Goal: Information Seeking & Learning: Learn about a topic

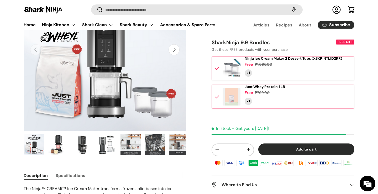
scroll to position [85, 0]
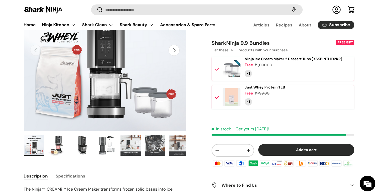
click at [284, 90] on span "Just Whey Protein 1 LB" at bounding box center [264, 87] width 40 height 5
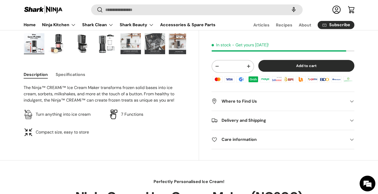
scroll to position [187, 0]
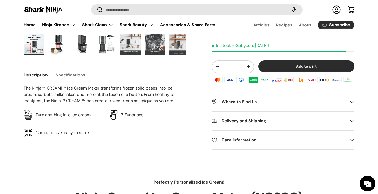
click at [253, 103] on h2 "Where to Find Us" at bounding box center [278, 102] width 134 height 6
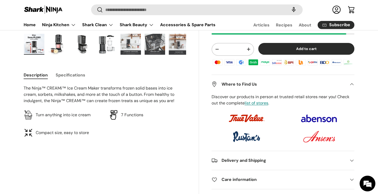
click at [302, 163] on summary "Delivery and Shipping" at bounding box center [282, 160] width 143 height 19
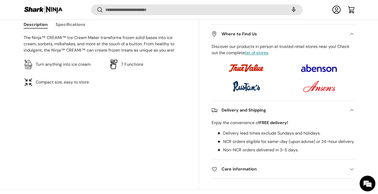
scroll to position [237, 0]
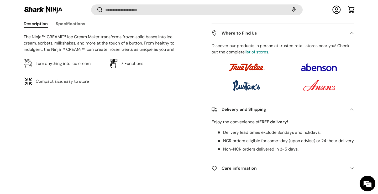
click at [276, 172] on h2 "Care information" at bounding box center [278, 168] width 134 height 6
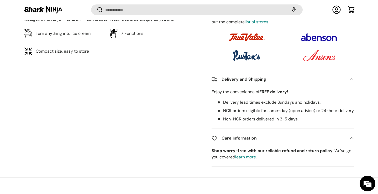
scroll to position [268, 0]
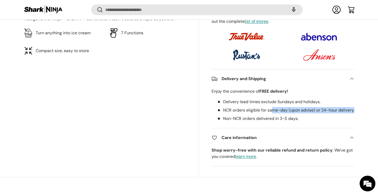
drag, startPoint x: 271, startPoint y: 120, endPoint x: 286, endPoint y: 121, distance: 14.8
click at [286, 114] on li "NCR orders eligible for same-day (upon advise) or 24-hour delivery." at bounding box center [285, 110] width 137 height 6
drag, startPoint x: 286, startPoint y: 121, endPoint x: 252, endPoint y: 114, distance: 34.9
click at [252, 114] on li "NCR orders eligible for same-day (upon advise) or 24-hour delivery." at bounding box center [285, 110] width 137 height 6
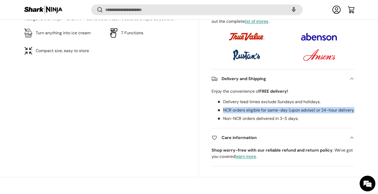
click at [252, 114] on li "NCR orders eligible for same-day (upon advise) or 24-hour delivery." at bounding box center [285, 110] width 137 height 6
drag, startPoint x: 252, startPoint y: 114, endPoint x: 274, endPoint y: 114, distance: 22.3
click at [274, 114] on li "NCR orders eligible for same-day (upon advise) or 24-hour delivery." at bounding box center [285, 110] width 137 height 6
drag, startPoint x: 273, startPoint y: 113, endPoint x: 286, endPoint y: 119, distance: 14.5
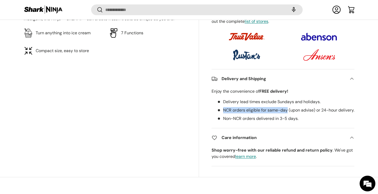
click at [286, 119] on ul "Delivery lead times exclude Sundays and holidays. NCR orders eligible for same-…" at bounding box center [282, 110] width 143 height 23
click at [286, 114] on li "NCR orders eligible for same-day (upon advise) or 24-hour delivery." at bounding box center [285, 110] width 137 height 6
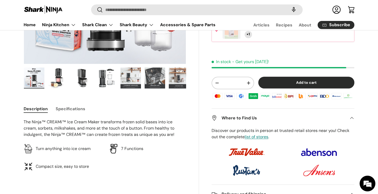
scroll to position [152, 0]
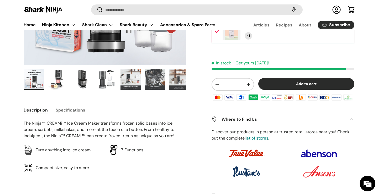
click at [69, 82] on ul "Load image 1 in gallery view Load image 2 in gallery view Load image 3 in galle…" at bounding box center [105, 80] width 162 height 23
click at [62, 78] on img "Gallery Viewer" at bounding box center [58, 79] width 20 height 21
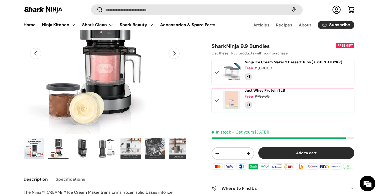
scroll to position [81, 0]
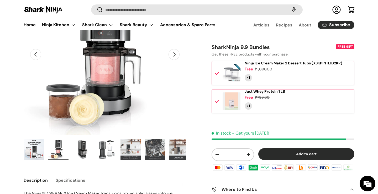
click at [77, 144] on img "Gallery Viewer" at bounding box center [82, 149] width 20 height 21
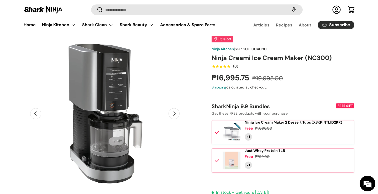
scroll to position [32, 0]
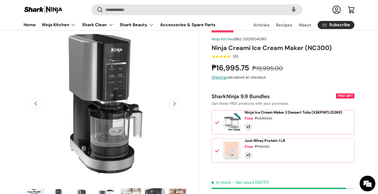
click at [174, 103] on button "Next" at bounding box center [173, 103] width 11 height 11
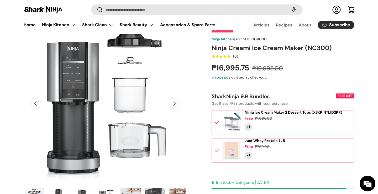
click at [174, 103] on button "Next" at bounding box center [173, 103] width 11 height 11
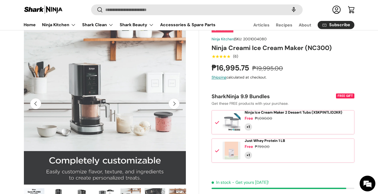
click at [174, 103] on button "Next" at bounding box center [173, 103] width 11 height 11
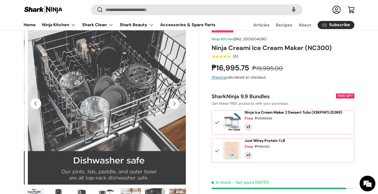
scroll to position [0, 825]
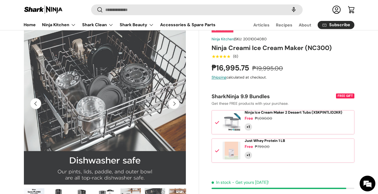
click at [175, 104] on button "Next" at bounding box center [173, 103] width 11 height 11
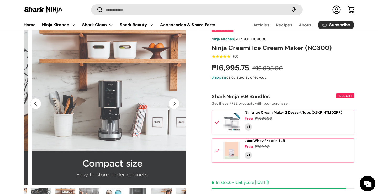
scroll to position [0, 990]
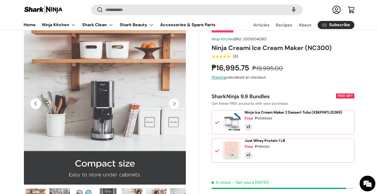
click at [175, 104] on button "Next" at bounding box center [173, 103] width 11 height 11
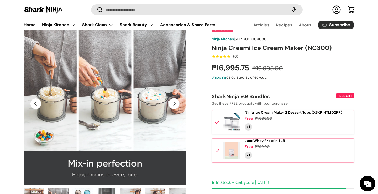
click at [175, 104] on button "Next" at bounding box center [173, 103] width 11 height 11
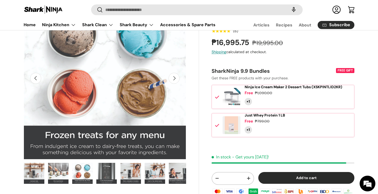
scroll to position [57, 0]
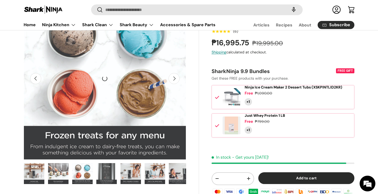
click at [174, 83] on button "Next" at bounding box center [173, 78] width 11 height 11
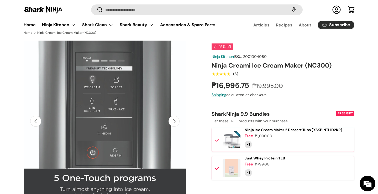
scroll to position [14, 0]
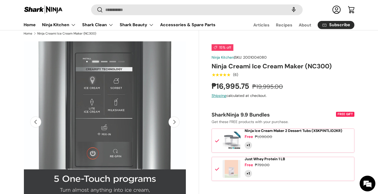
click at [171, 124] on button "Next" at bounding box center [173, 122] width 11 height 11
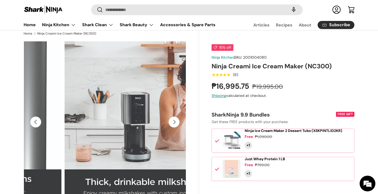
scroll to position [0, 0]
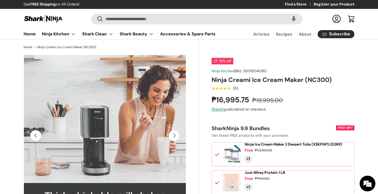
click at [174, 137] on button "Next" at bounding box center [173, 135] width 11 height 11
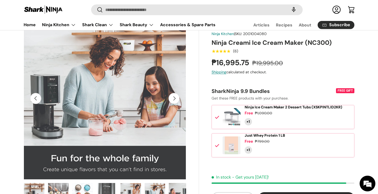
click at [172, 100] on button "Next" at bounding box center [173, 98] width 11 height 11
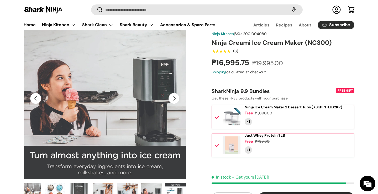
click at [172, 100] on button "Next" at bounding box center [173, 98] width 11 height 11
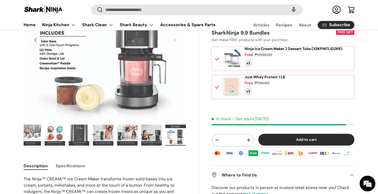
click at [31, 132] on img "Gallery Viewer" at bounding box center [30, 135] width 20 height 21
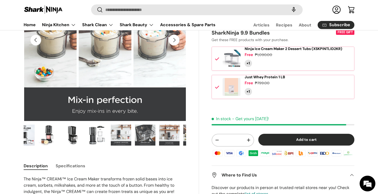
click at [31, 132] on img "Gallery Viewer" at bounding box center [24, 135] width 20 height 21
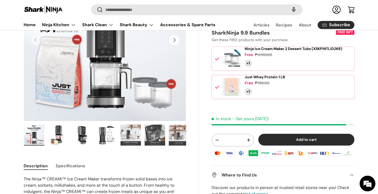
click at [31, 132] on img "Gallery Viewer" at bounding box center [34, 135] width 20 height 21
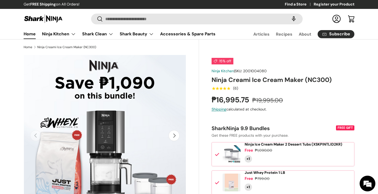
click at [31, 30] on link "Home" at bounding box center [30, 34] width 12 height 10
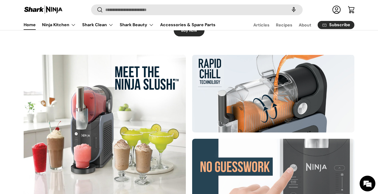
scroll to position [244, 0]
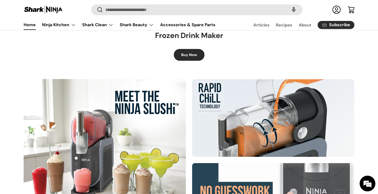
click at [149, 137] on div at bounding box center [105, 160] width 162 height 162
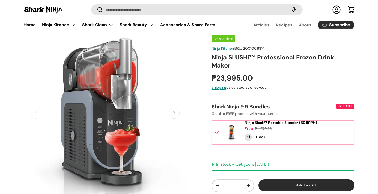
scroll to position [23, 0]
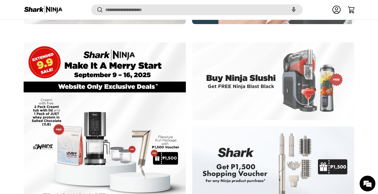
click at [135, 104] on div at bounding box center [105, 123] width 162 height 162
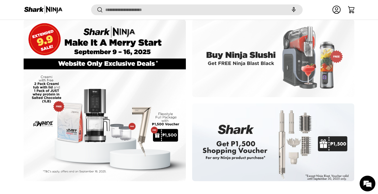
scroll to position [479, 0]
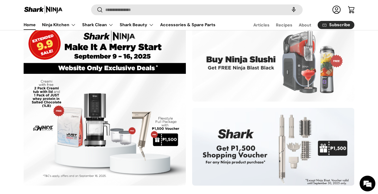
click at [147, 107] on div at bounding box center [105, 105] width 162 height 162
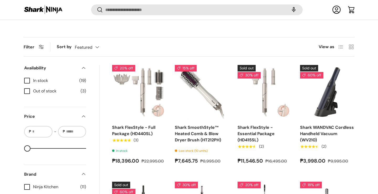
scroll to position [195, 0]
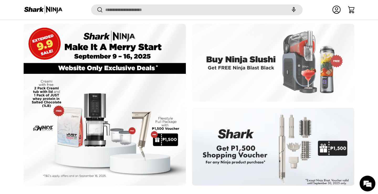
click at [112, 100] on div at bounding box center [105, 105] width 162 height 162
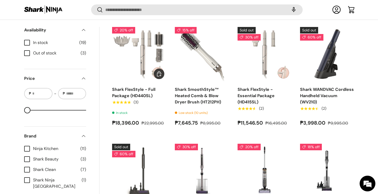
scroll to position [224, 0]
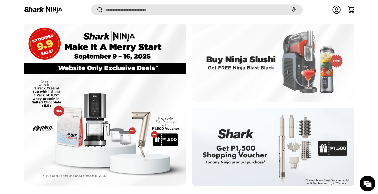
click at [89, 71] on div at bounding box center [105, 105] width 162 height 162
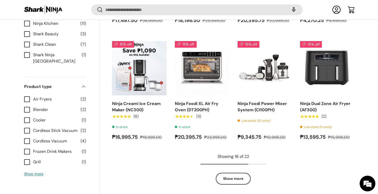
scroll to position [576, 0]
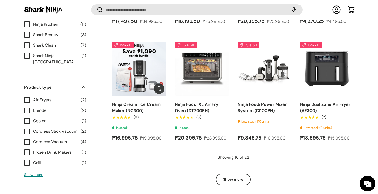
click at [132, 106] on link "Ninja Creami Ice Cream Maker (NC300)" at bounding box center [136, 108] width 49 height 12
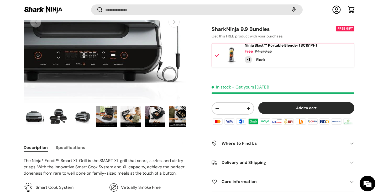
scroll to position [112, 0]
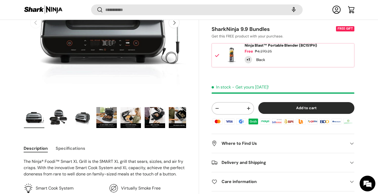
click at [122, 114] on img "Gallery Viewer" at bounding box center [130, 117] width 20 height 21
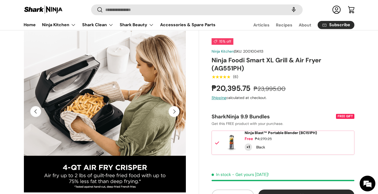
scroll to position [0, 0]
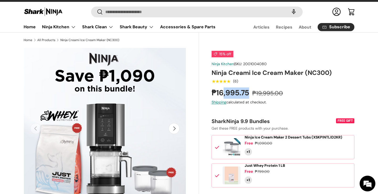
drag, startPoint x: 225, startPoint y: 90, endPoint x: 248, endPoint y: 92, distance: 23.2
click at [248, 93] on strong "₱16,995.75" at bounding box center [230, 93] width 39 height 10
click at [252, 75] on h1 "Ninja Creami Ice Cream Maker (NC300)" at bounding box center [282, 73] width 143 height 8
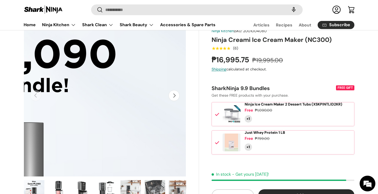
scroll to position [40, 0]
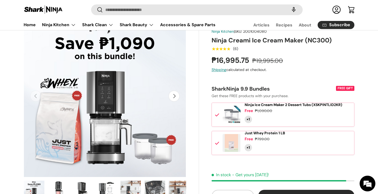
click at [177, 97] on button "Next" at bounding box center [173, 96] width 11 height 11
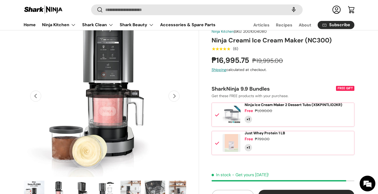
scroll to position [0, 165]
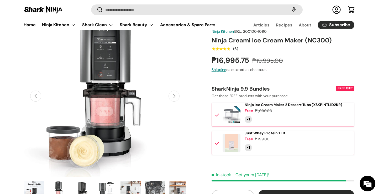
click at [38, 92] on button "Previous" at bounding box center [35, 96] width 11 height 11
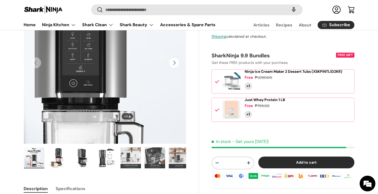
scroll to position [73, 0]
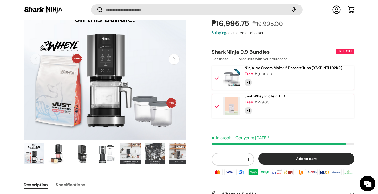
scroll to position [75, 0]
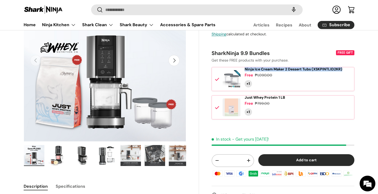
drag, startPoint x: 252, startPoint y: 75, endPoint x: 234, endPoint y: 74, distance: 17.6
click at [234, 74] on div "Ninja Ice Cream Maker 2 Dessert Tubs (XSKPINTLID2KR) Free ₱1,090.00 ×1" at bounding box center [282, 79] width 143 height 24
click at [234, 74] on span at bounding box center [231, 79] width 18 height 18
click at [234, 73] on span at bounding box center [231, 79] width 18 height 18
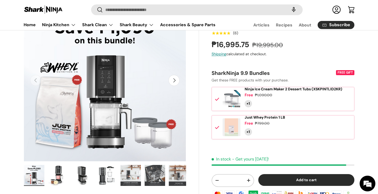
scroll to position [56, 0]
click at [225, 132] on span at bounding box center [231, 127] width 18 height 18
click at [236, 110] on div "Ninja Ice Cream Maker 2 Dessert Tubs (XSKPINTLID2KR) Free ₱1,090.00 ×1" at bounding box center [282, 99] width 143 height 24
click at [225, 101] on span at bounding box center [231, 99] width 18 height 18
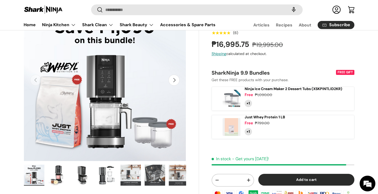
click at [216, 128] on div at bounding box center [217, 127] width 5 height 24
click at [215, 105] on div at bounding box center [217, 99] width 5 height 24
click at [222, 123] on div "Just Whey Protein 1 LB Free ₱799.00 ×1" at bounding box center [282, 127] width 143 height 24
click at [245, 126] on div "Free" at bounding box center [248, 124] width 8 height 6
click at [266, 120] on span "Just Whey Protein 1 LB" at bounding box center [264, 117] width 40 height 5
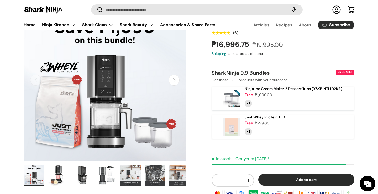
click at [217, 127] on div at bounding box center [217, 127] width 5 height 24
click at [213, 100] on div "Ninja Ice Cream Maker 2 Dessert Tubs (XSKPINTLID2KR) Free ₱1,090.00 ×1" at bounding box center [282, 99] width 143 height 24
click at [219, 101] on span at bounding box center [217, 99] width 5 height 5
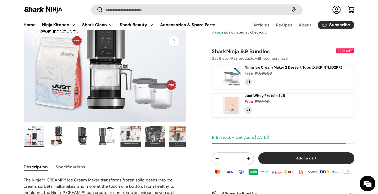
scroll to position [0, 0]
